Goal: Information Seeking & Learning: Find specific fact

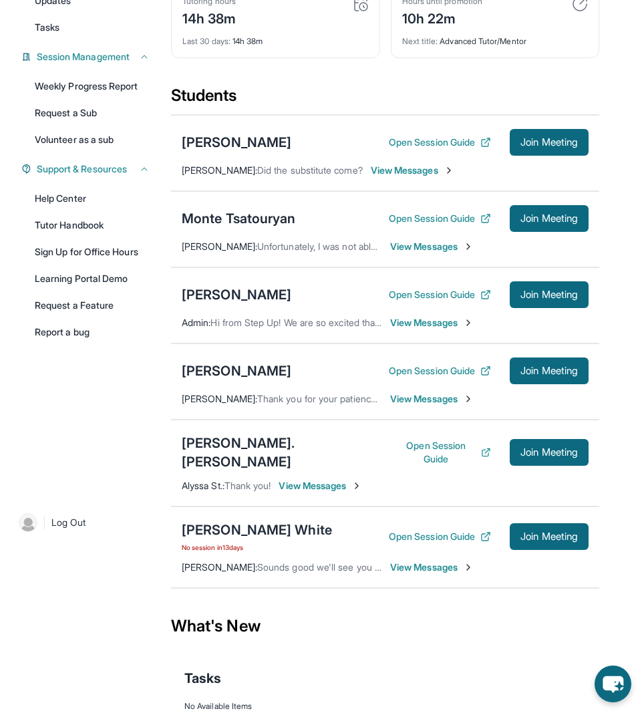
scroll to position [178, 0]
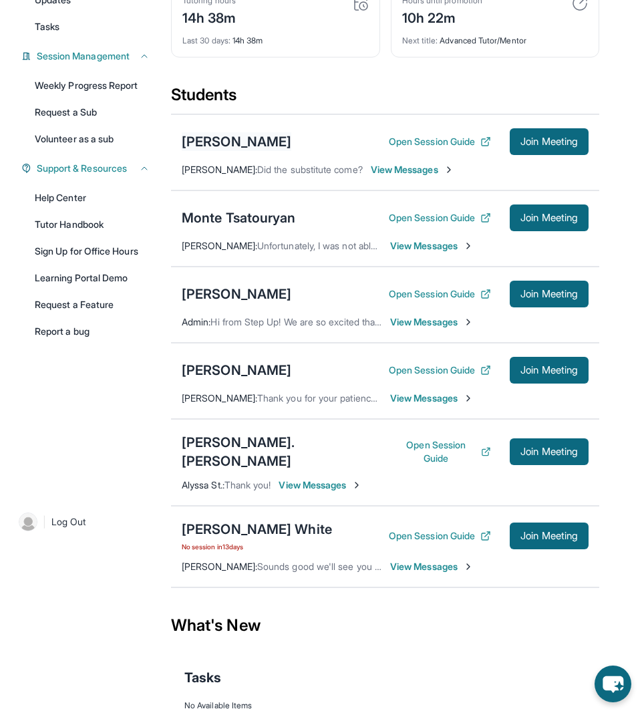
click at [253, 151] on div "[PERSON_NAME]" at bounding box center [237, 141] width 110 height 19
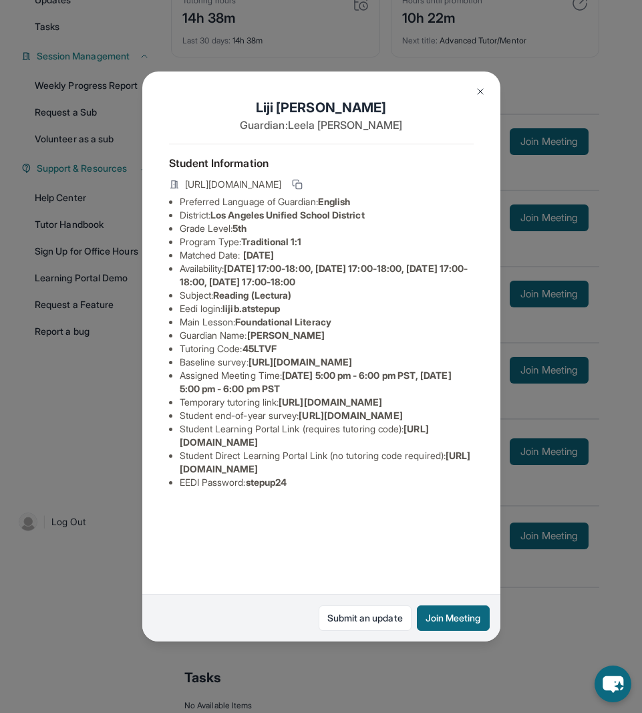
scroll to position [31, 0]
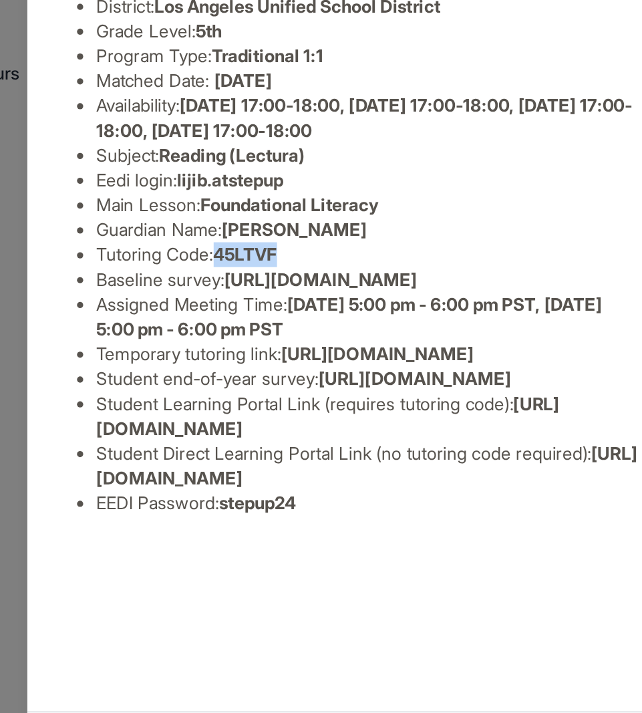
drag, startPoint x: 288, startPoint y: 316, endPoint x: 250, endPoint y: 321, distance: 38.5
click at [250, 342] on li "Tutoring Code : 45LTVF" at bounding box center [327, 348] width 294 height 13
click at [299, 342] on li "Tutoring Code : 45LTVF" at bounding box center [327, 348] width 294 height 13
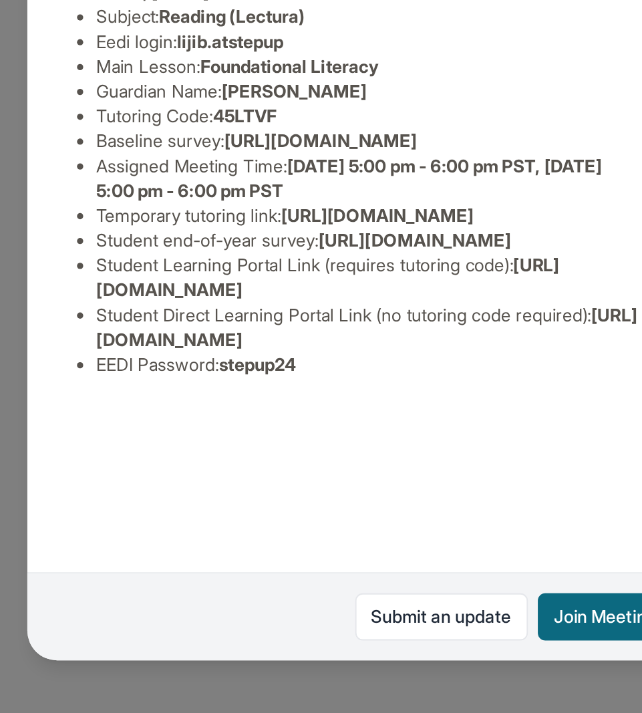
drag, startPoint x: 312, startPoint y: 436, endPoint x: 174, endPoint y: 427, distance: 138.7
click at [174, 427] on ul "Preferred Language of Guardian: English District: [GEOGRAPHIC_DATA] Unified Sch…" at bounding box center [321, 342] width 305 height 294
click at [355, 409] on li "Temporary tutoring link : [URL][DOMAIN_NAME]" at bounding box center [327, 402] width 294 height 13
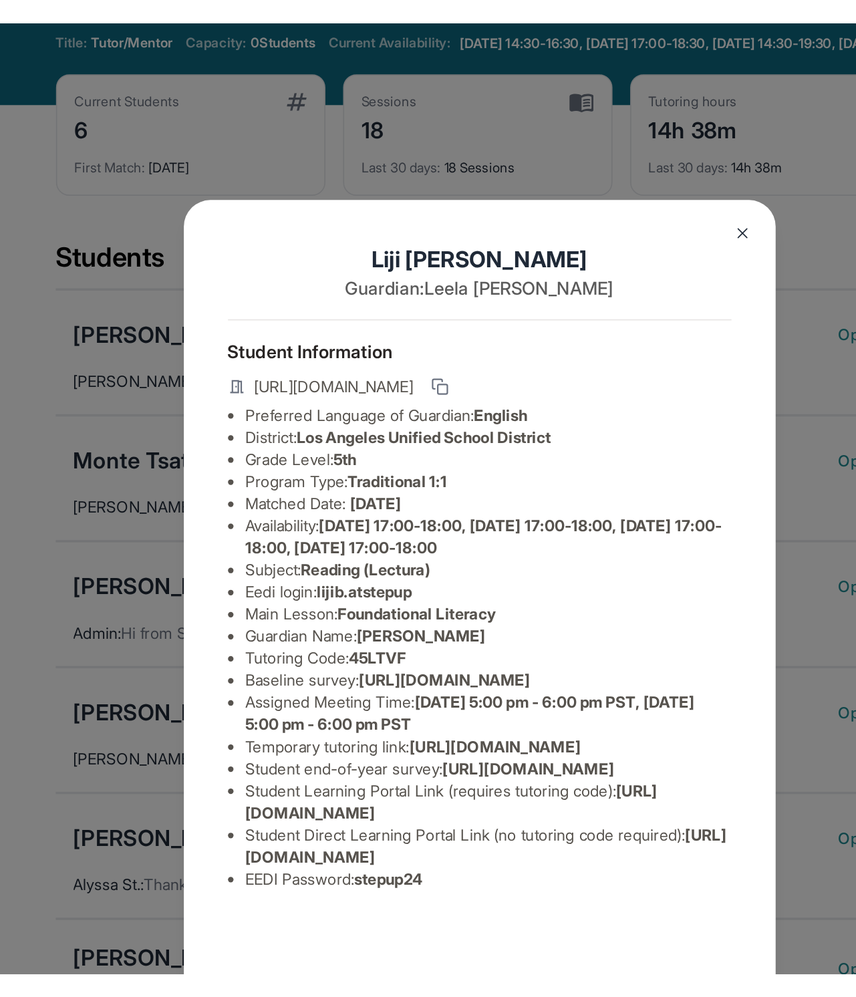
scroll to position [0, 0]
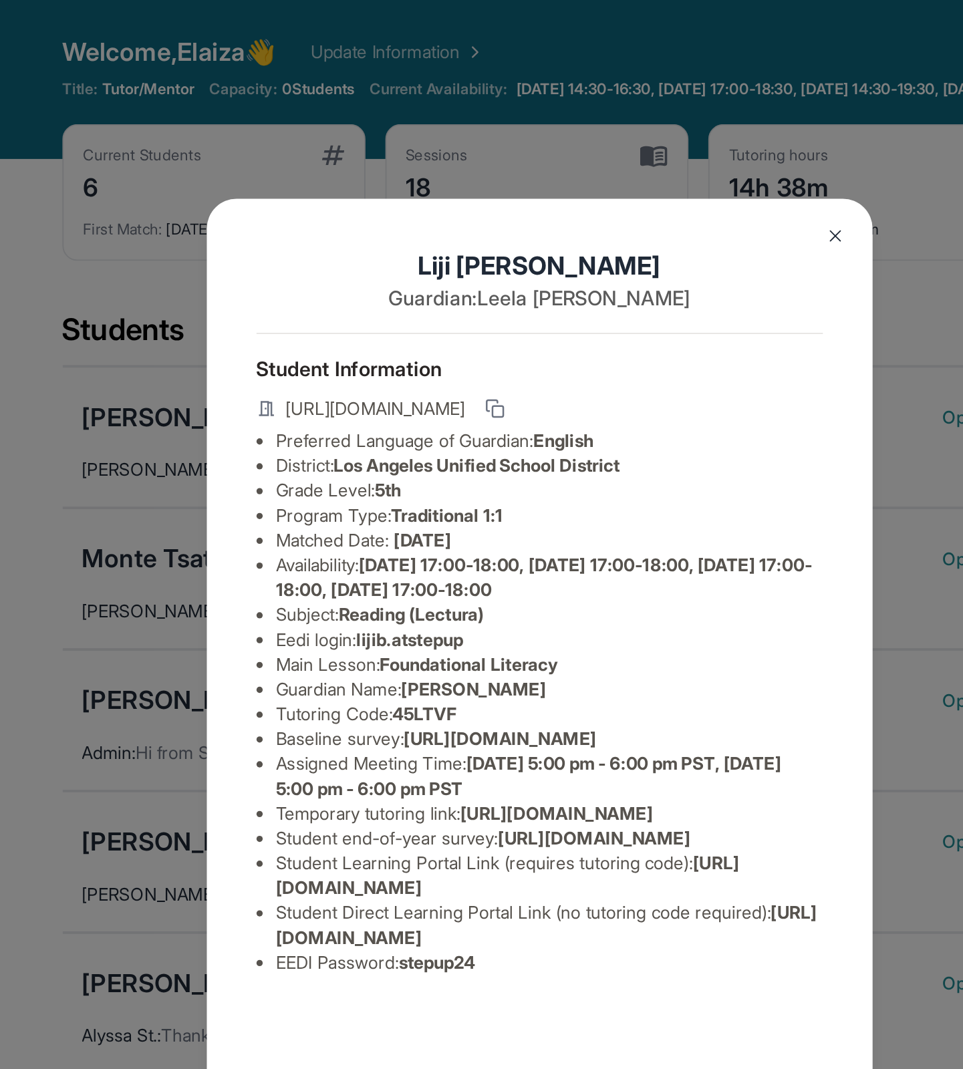
click at [640, 127] on img at bounding box center [641, 127] width 11 height 11
